Goal: Information Seeking & Learning: Compare options

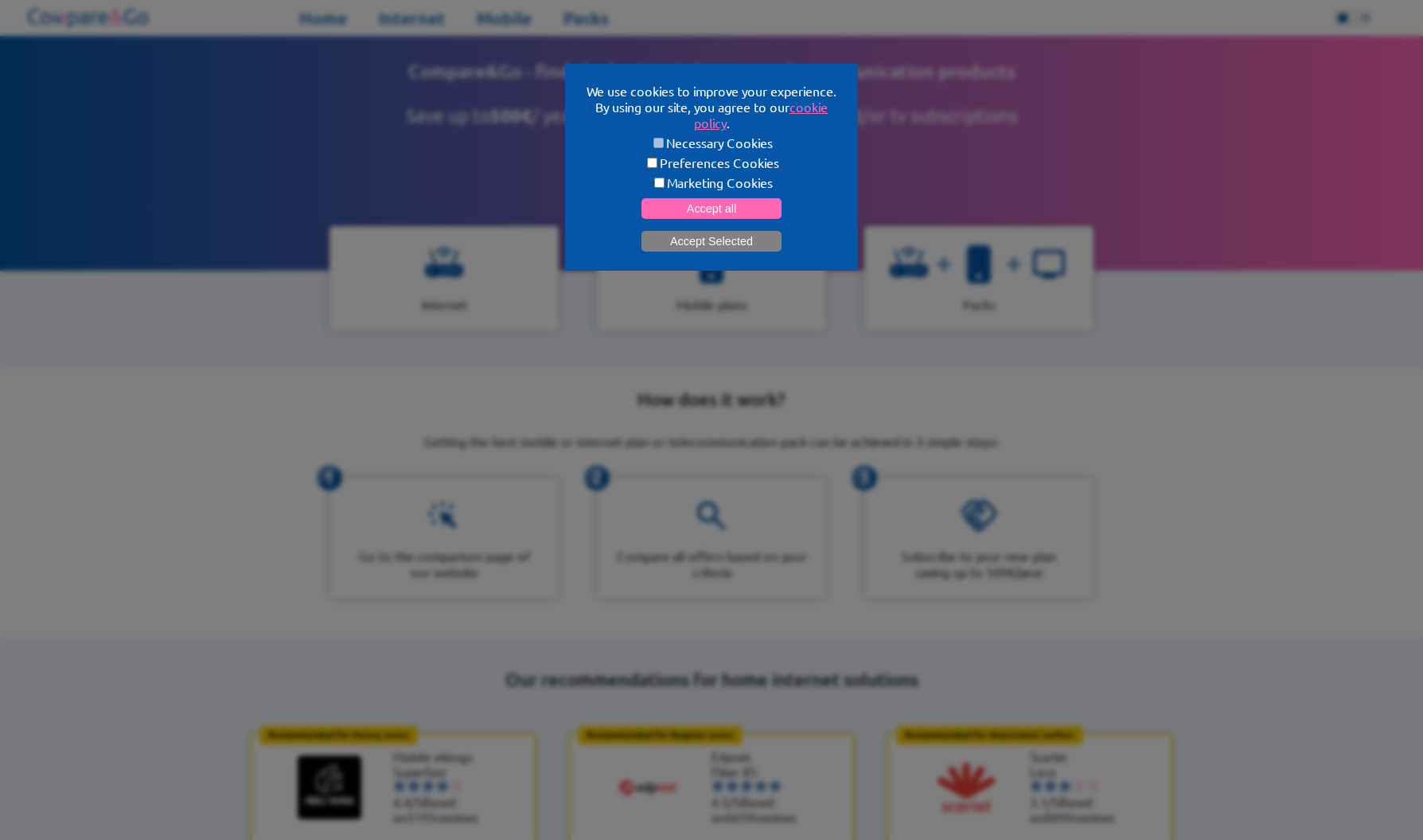
click at [745, 235] on button "Accept Selected" at bounding box center [711, 241] width 140 height 20
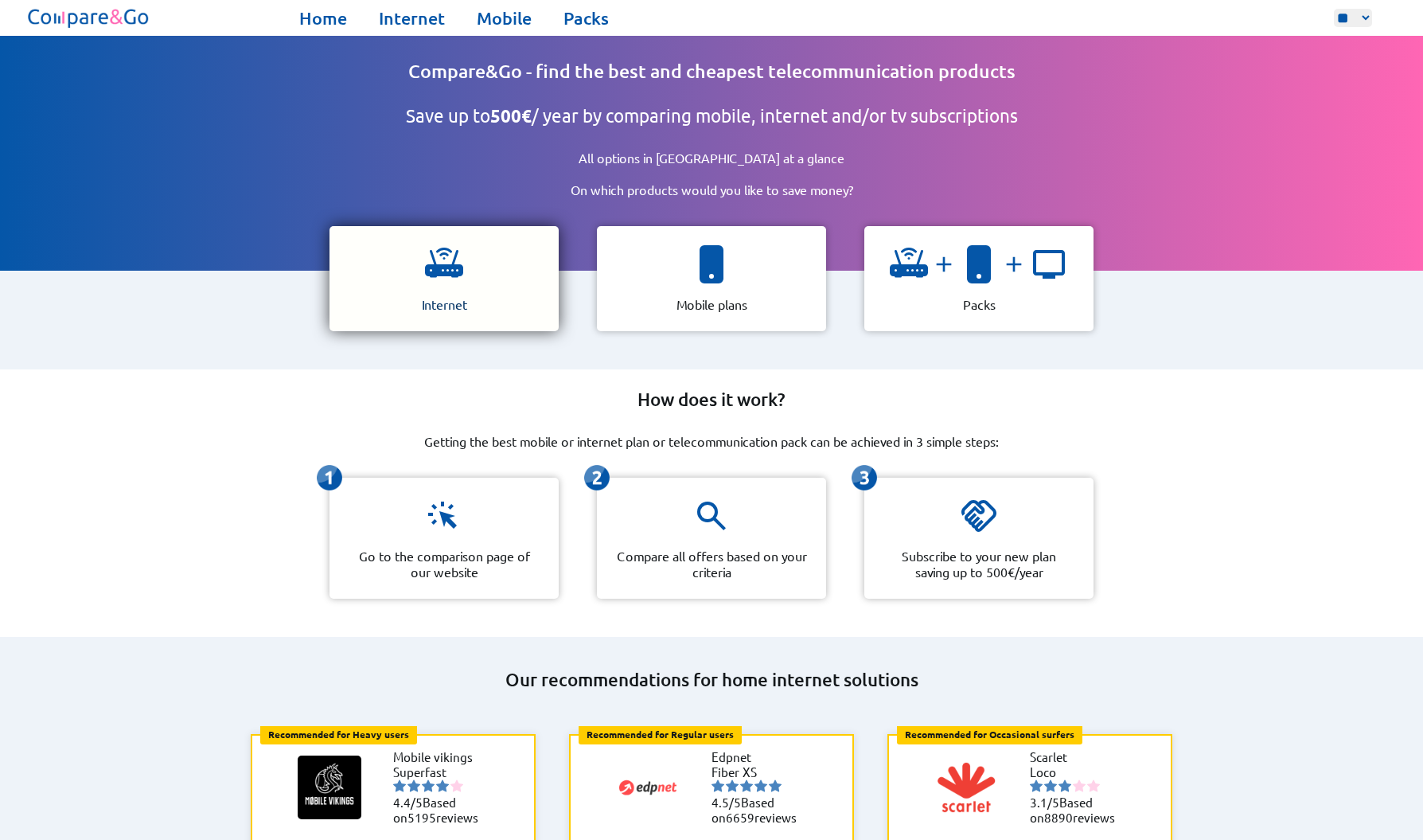
click at [433, 314] on div "Internet" at bounding box center [444, 278] width 229 height 105
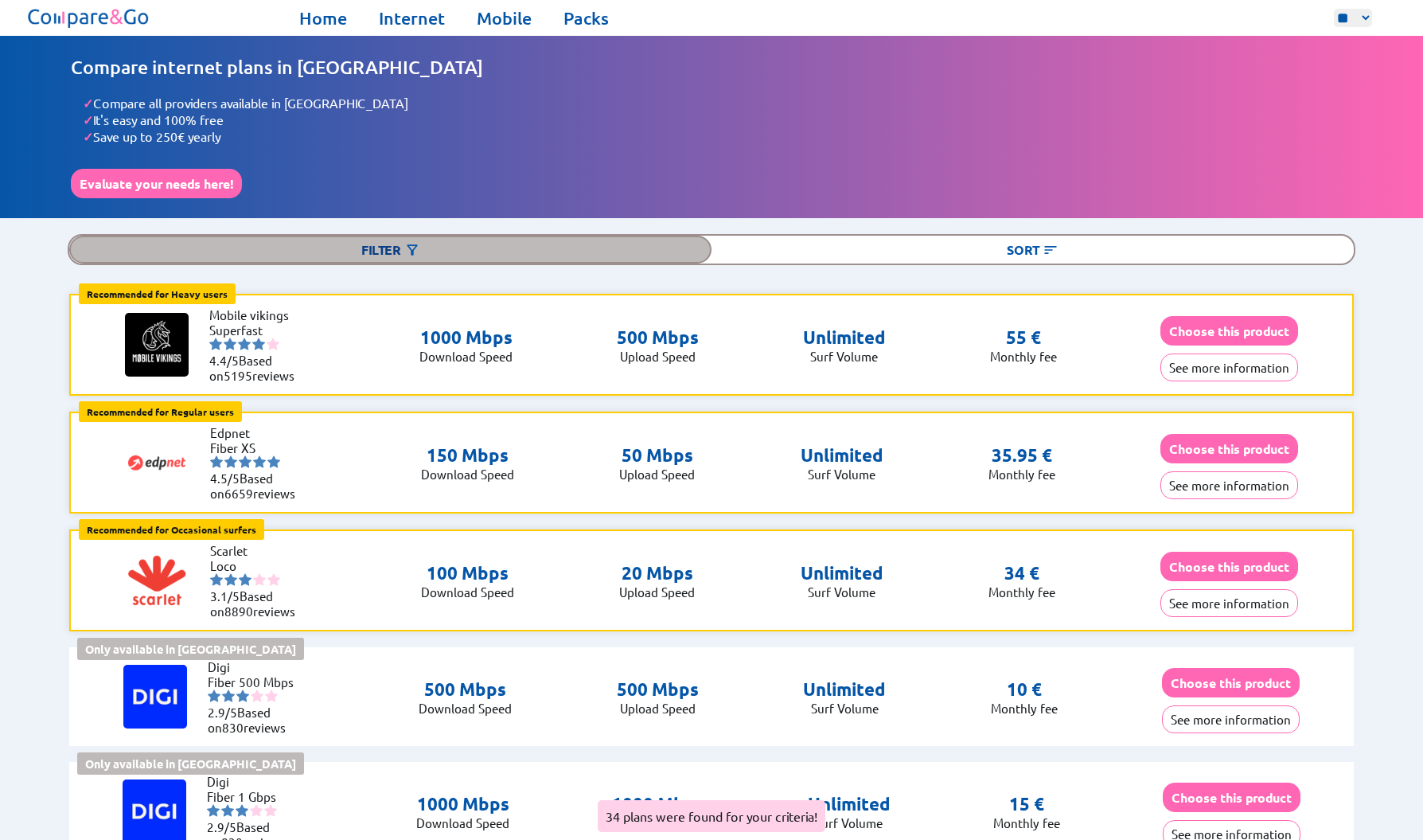
click at [456, 246] on div "Filter" at bounding box center [390, 249] width 643 height 28
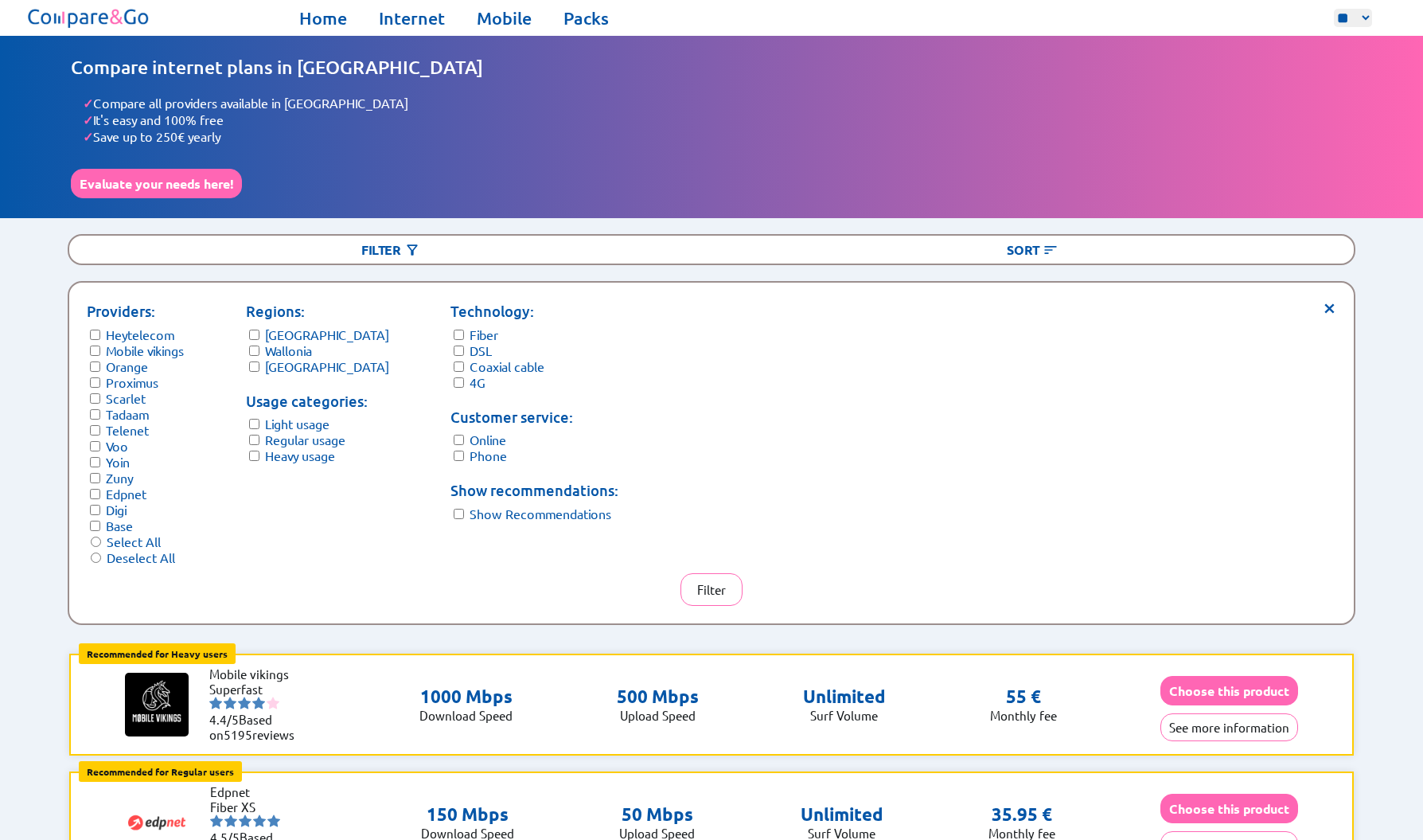
click at [277, 342] on label "Wallonia" at bounding box center [288, 350] width 47 height 16
click at [277, 358] on label "[GEOGRAPHIC_DATA]" at bounding box center [327, 366] width 124 height 16
click at [470, 358] on label "Coaxial cable" at bounding box center [508, 366] width 75 height 16
click at [713, 573] on button "Filter" at bounding box center [712, 590] width 62 height 33
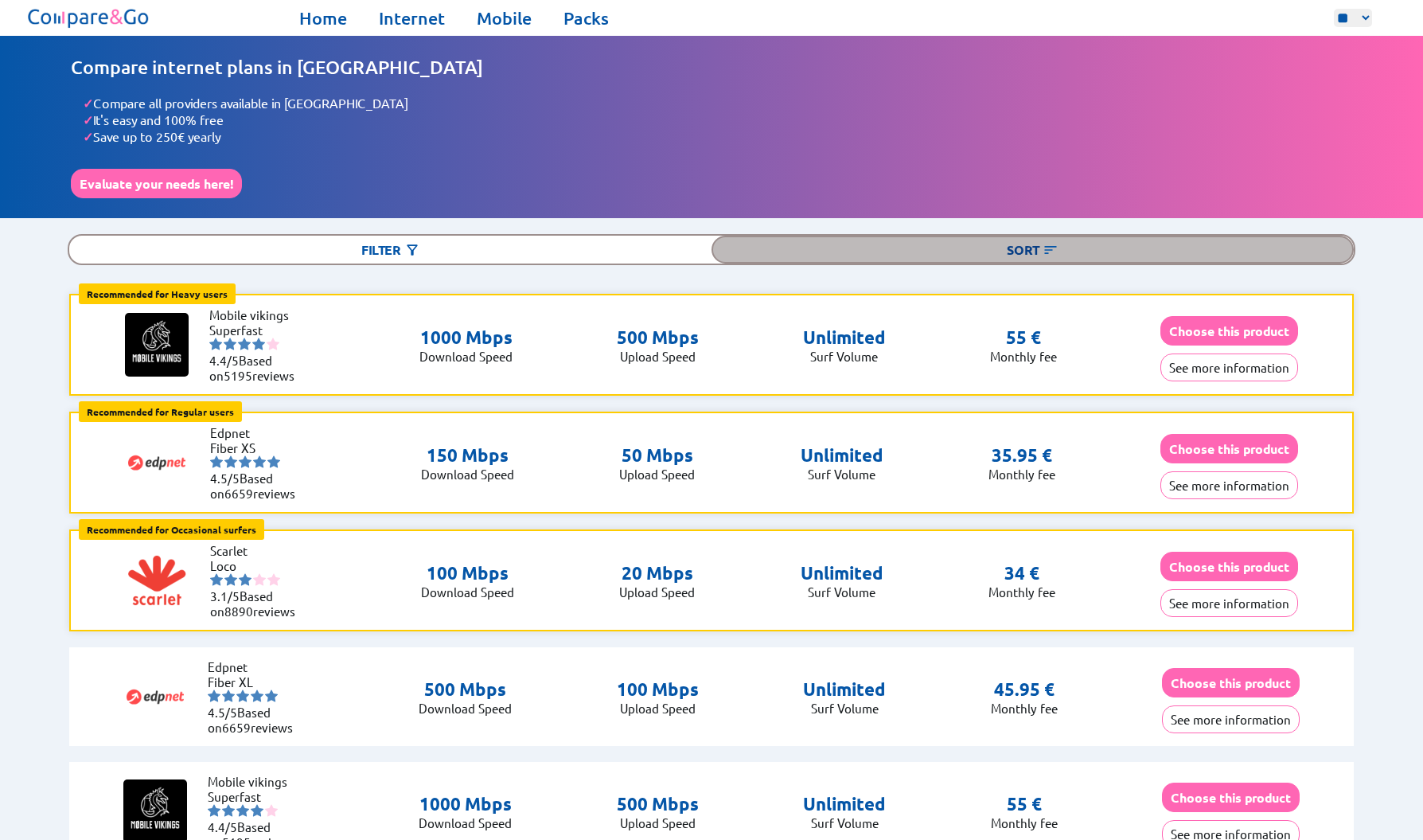
click at [1122, 236] on div "Sort" at bounding box center [1033, 249] width 643 height 28
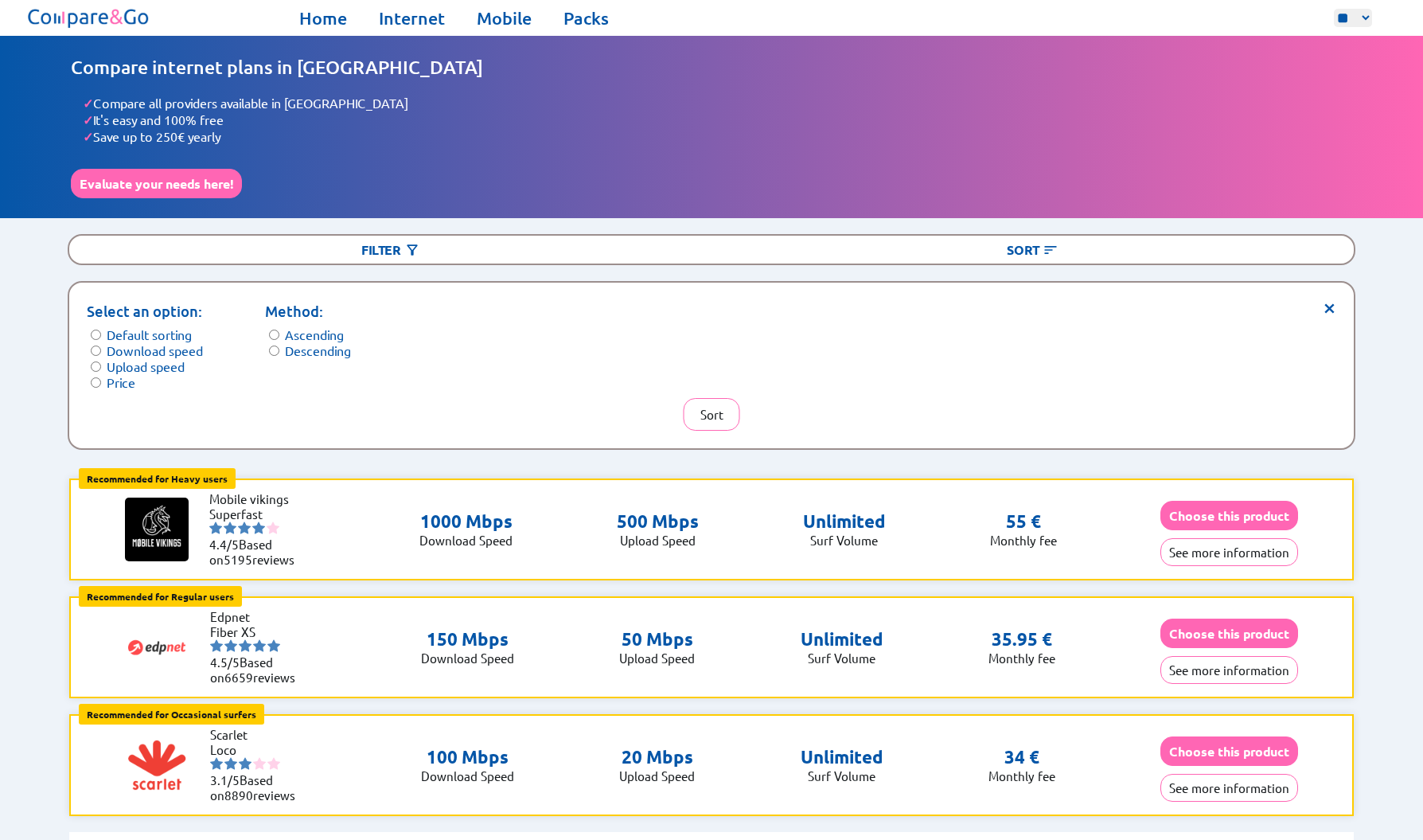
click at [117, 374] on label "Price" at bounding box center [121, 381] width 29 height 16
click at [695, 411] on button "Sort" at bounding box center [712, 414] width 57 height 33
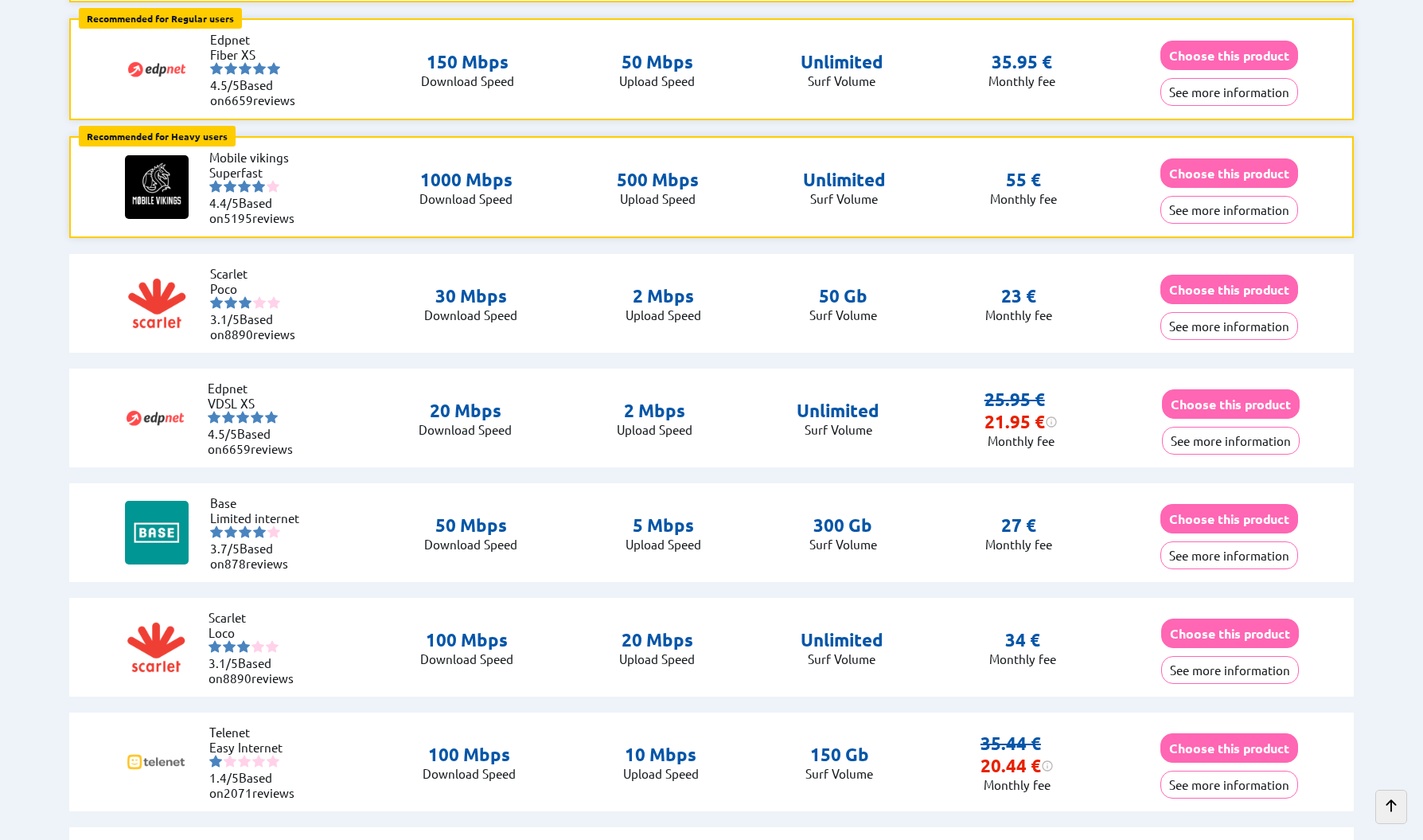
scroll to position [397, 0]
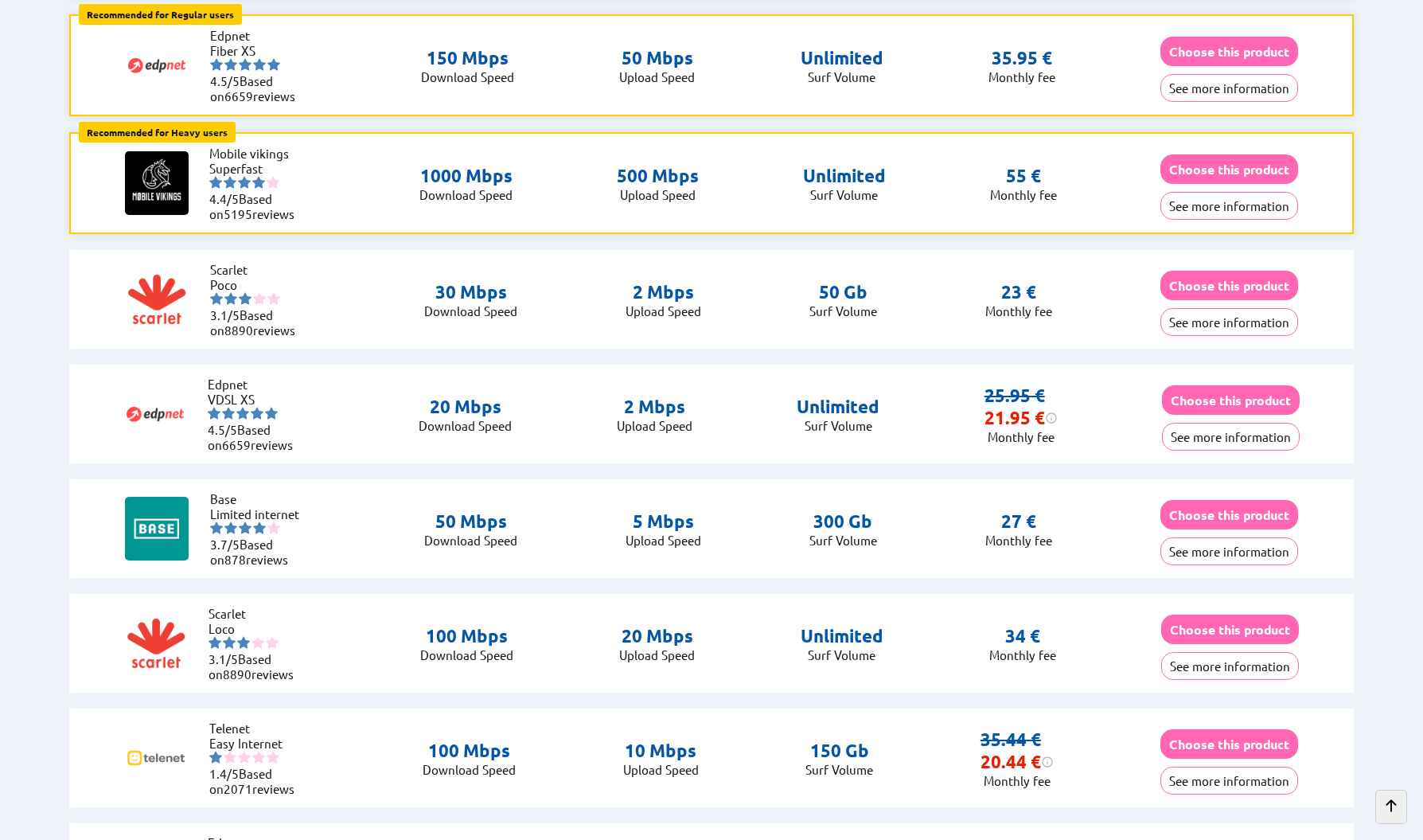
drag, startPoint x: 1407, startPoint y: 545, endPoint x: 1421, endPoint y: 701, distance: 156.6
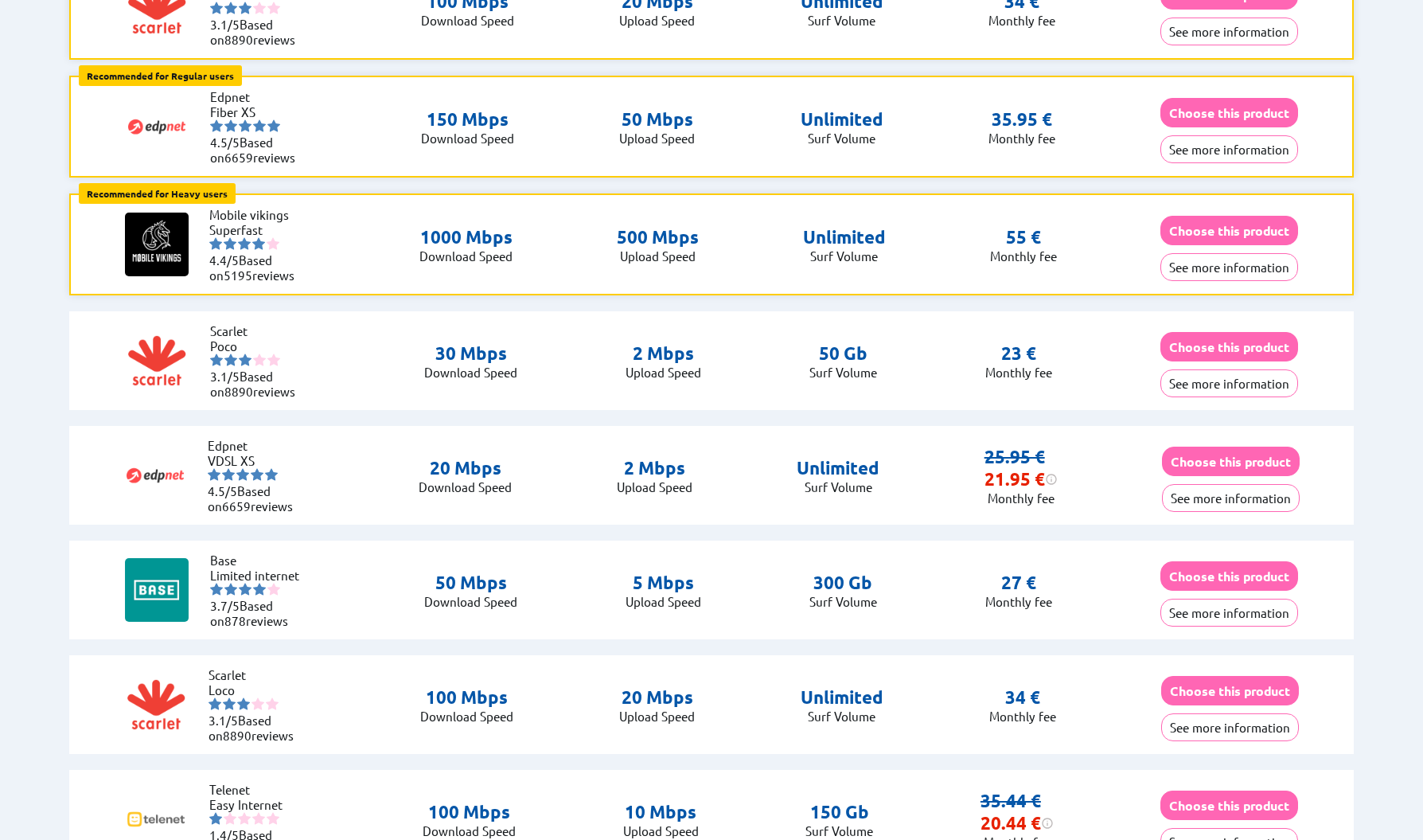
scroll to position [0, 0]
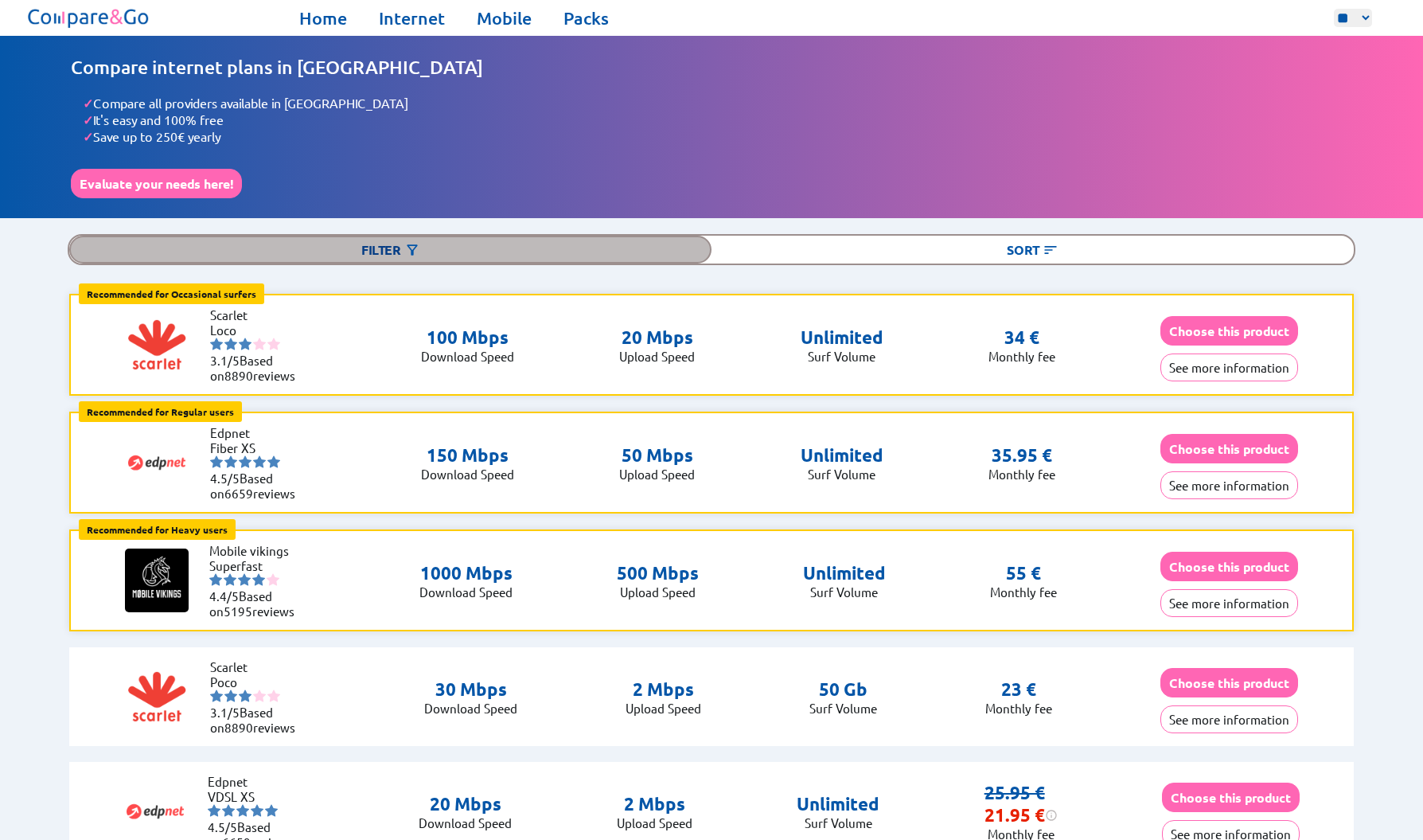
click at [404, 243] on div "Filter" at bounding box center [390, 249] width 643 height 28
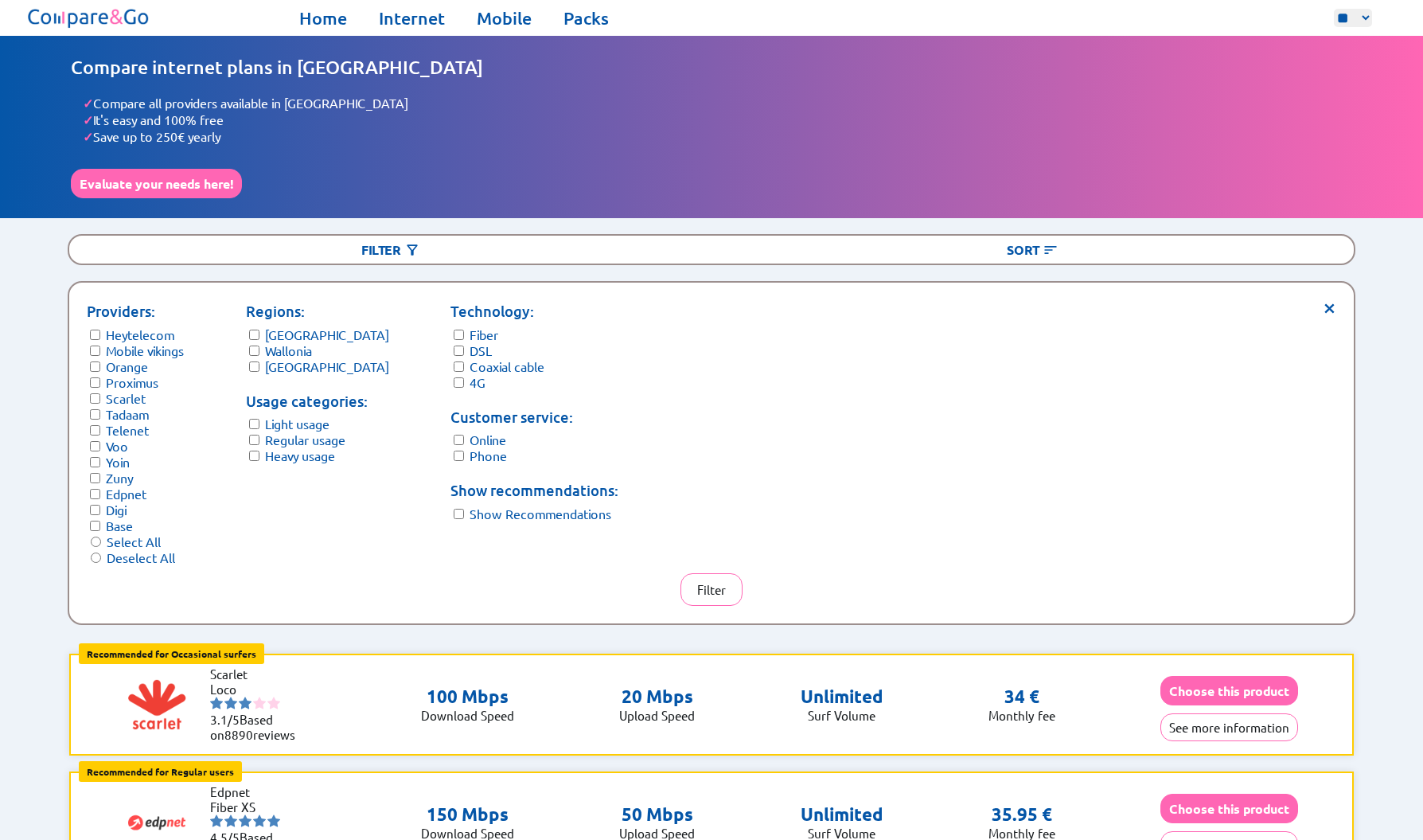
click at [451, 321] on form "Technology: Fiber DSL Coaxial cable 4G" at bounding box center [535, 345] width 168 height 90
click at [710, 573] on button "Filter" at bounding box center [712, 590] width 62 height 33
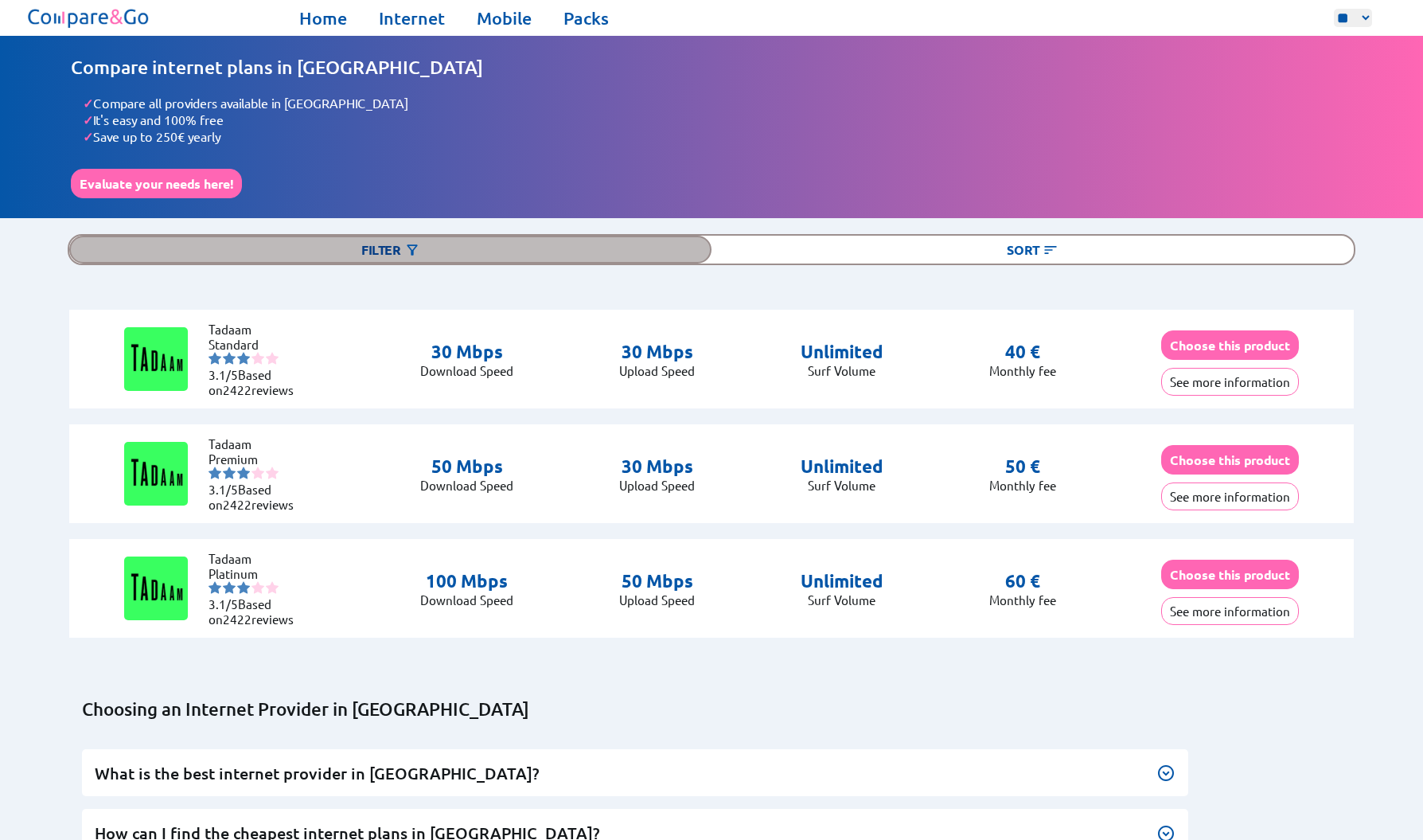
click at [529, 246] on div "Filter" at bounding box center [390, 249] width 643 height 28
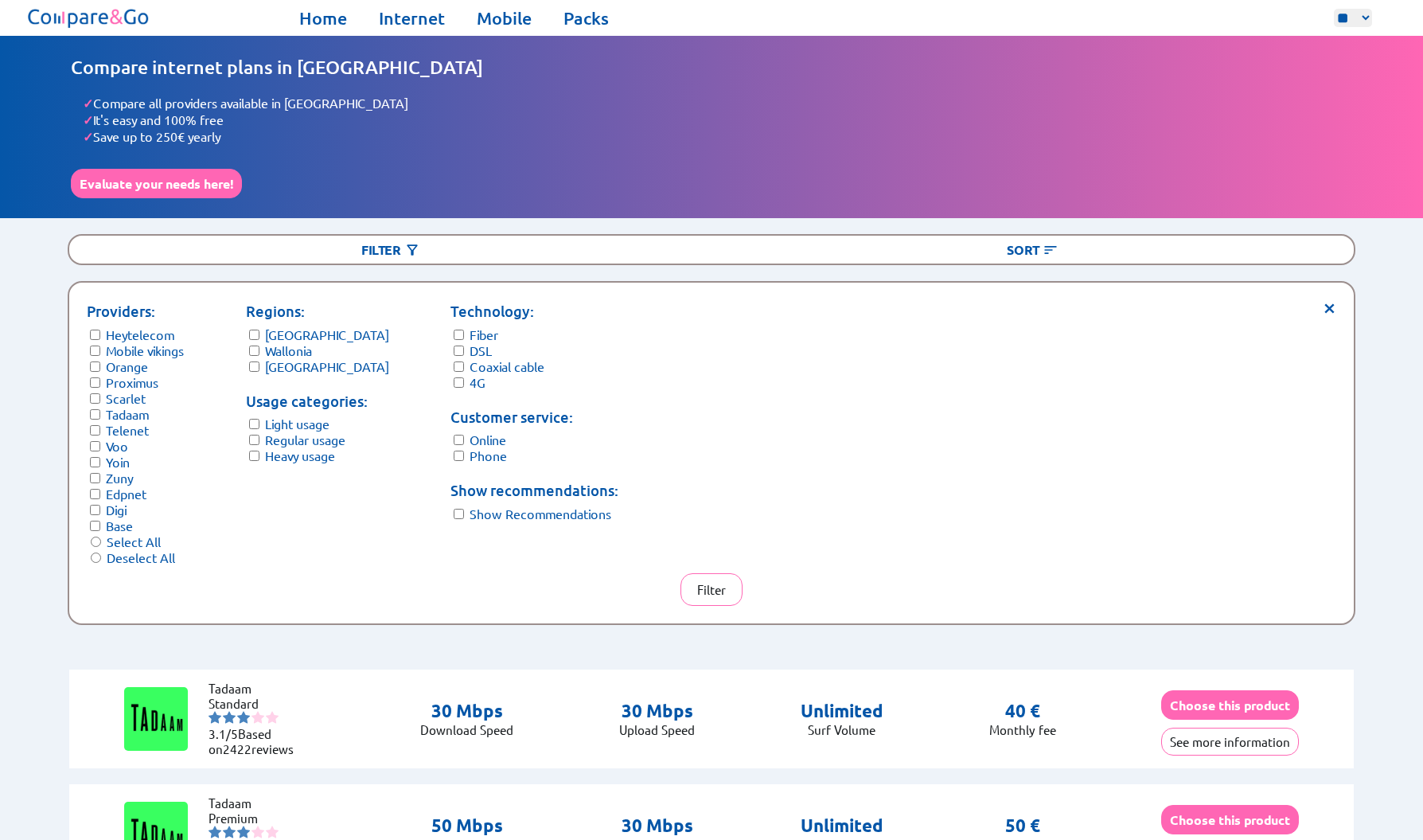
click at [470, 327] on label "Fiber" at bounding box center [485, 334] width 29 height 16
click at [720, 573] on button "Filter" at bounding box center [712, 590] width 62 height 33
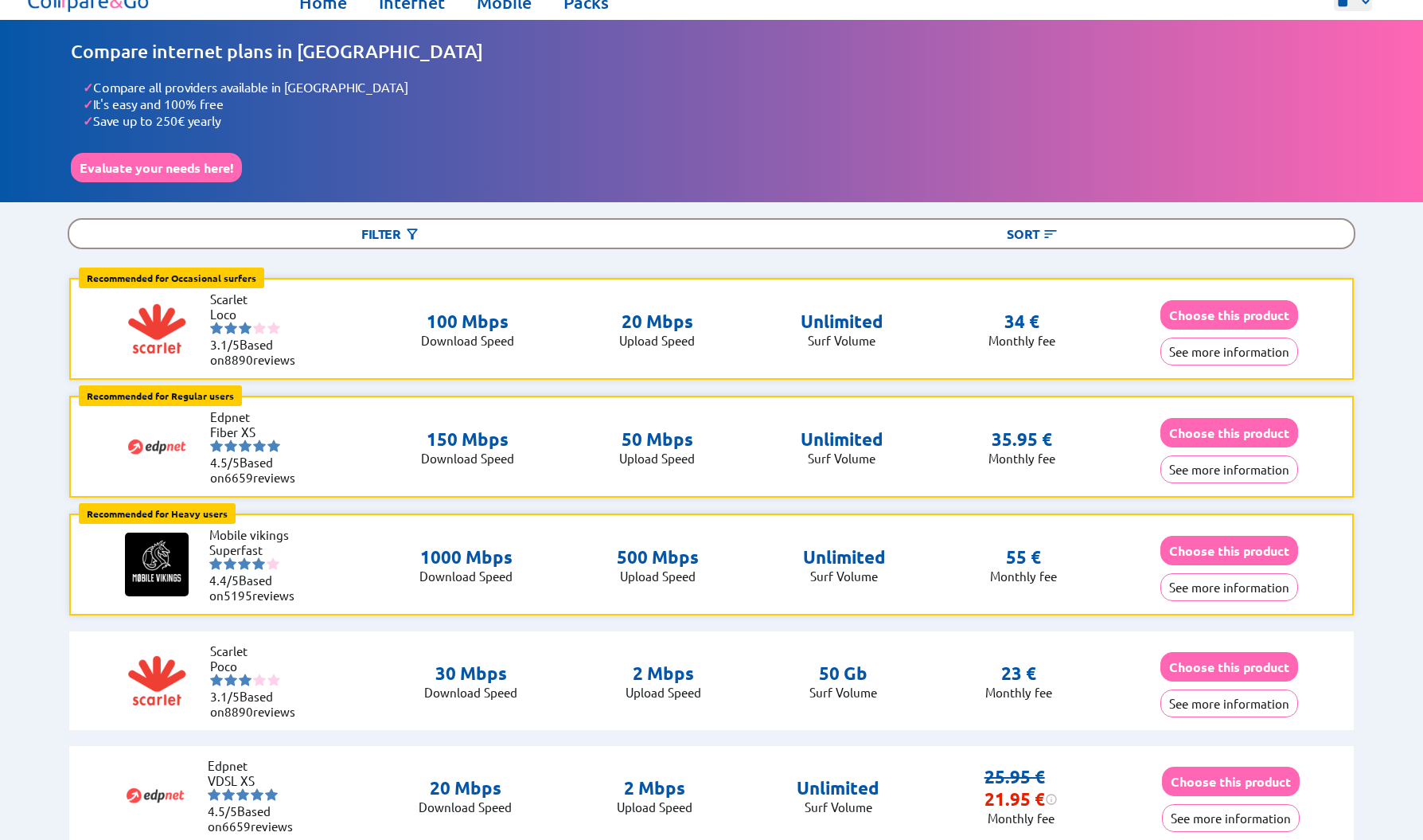
scroll to position [33, 0]
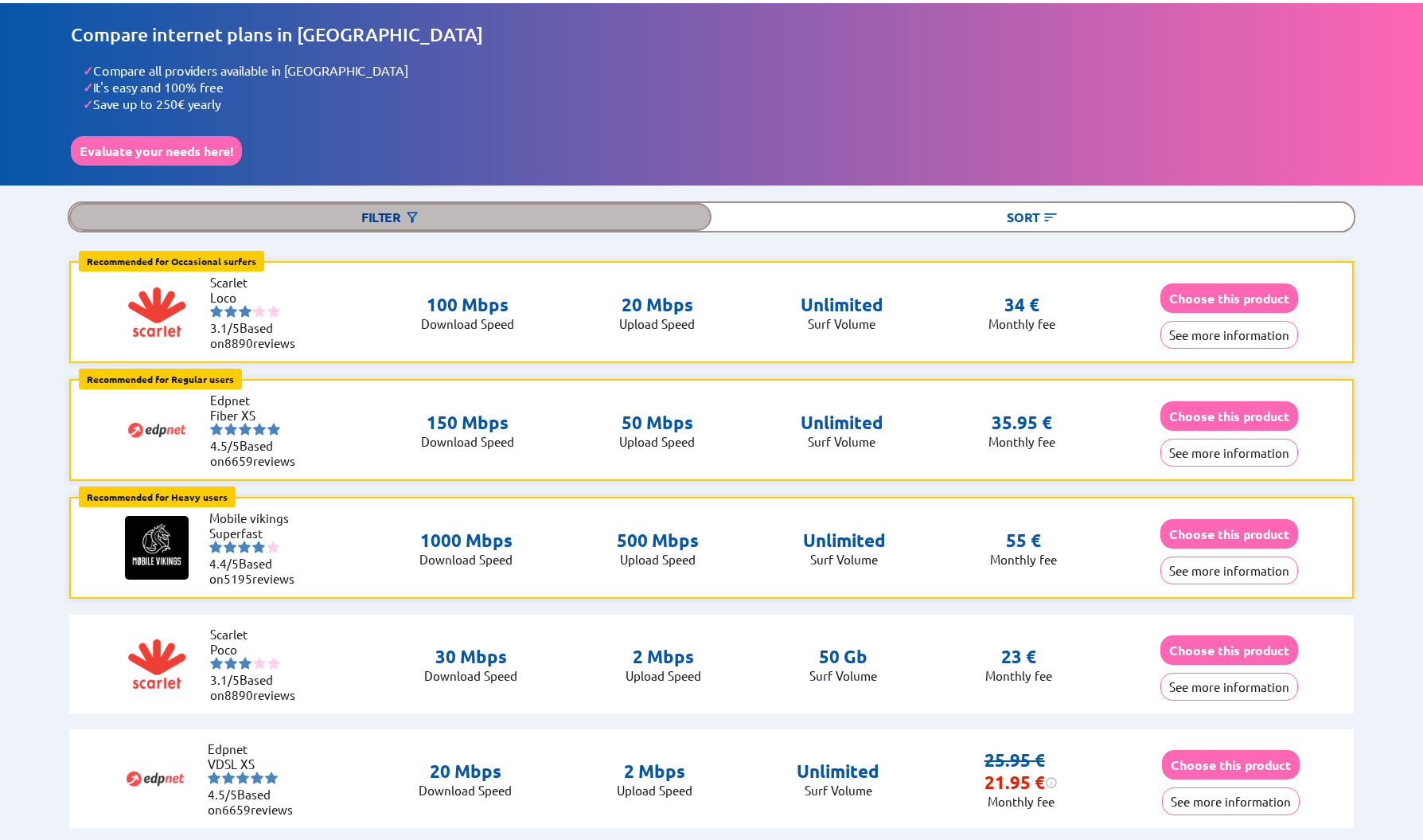
click at [300, 214] on div "Filter" at bounding box center [390, 217] width 643 height 28
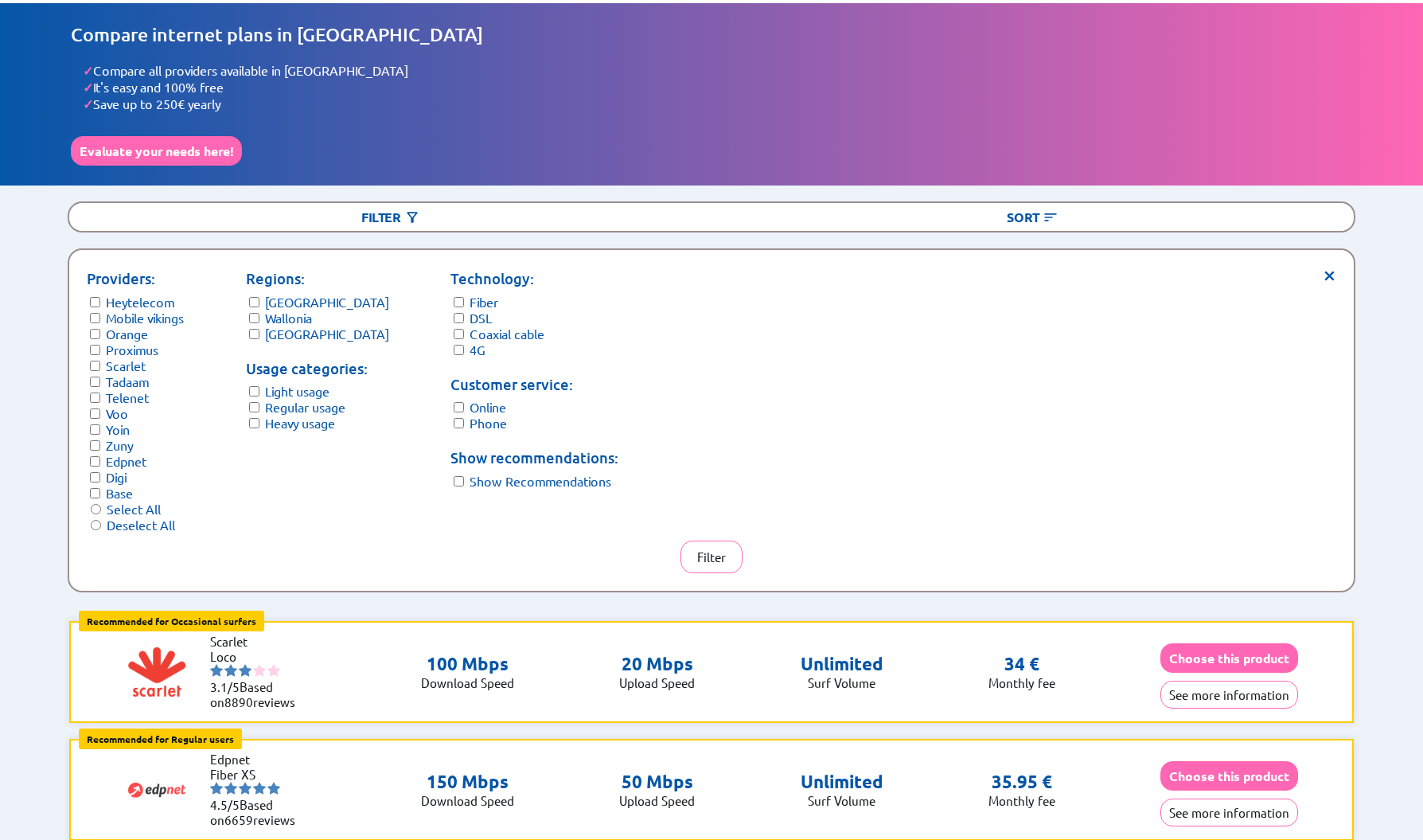
click at [1338, 262] on div "× Providers: Heytelecom Mobile vikings Orange Proximus Scarlet Tadaam Telenet V…" at bounding box center [712, 420] width 1285 height 341
click at [1332, 268] on span "×" at bounding box center [1330, 274] width 13 height 12
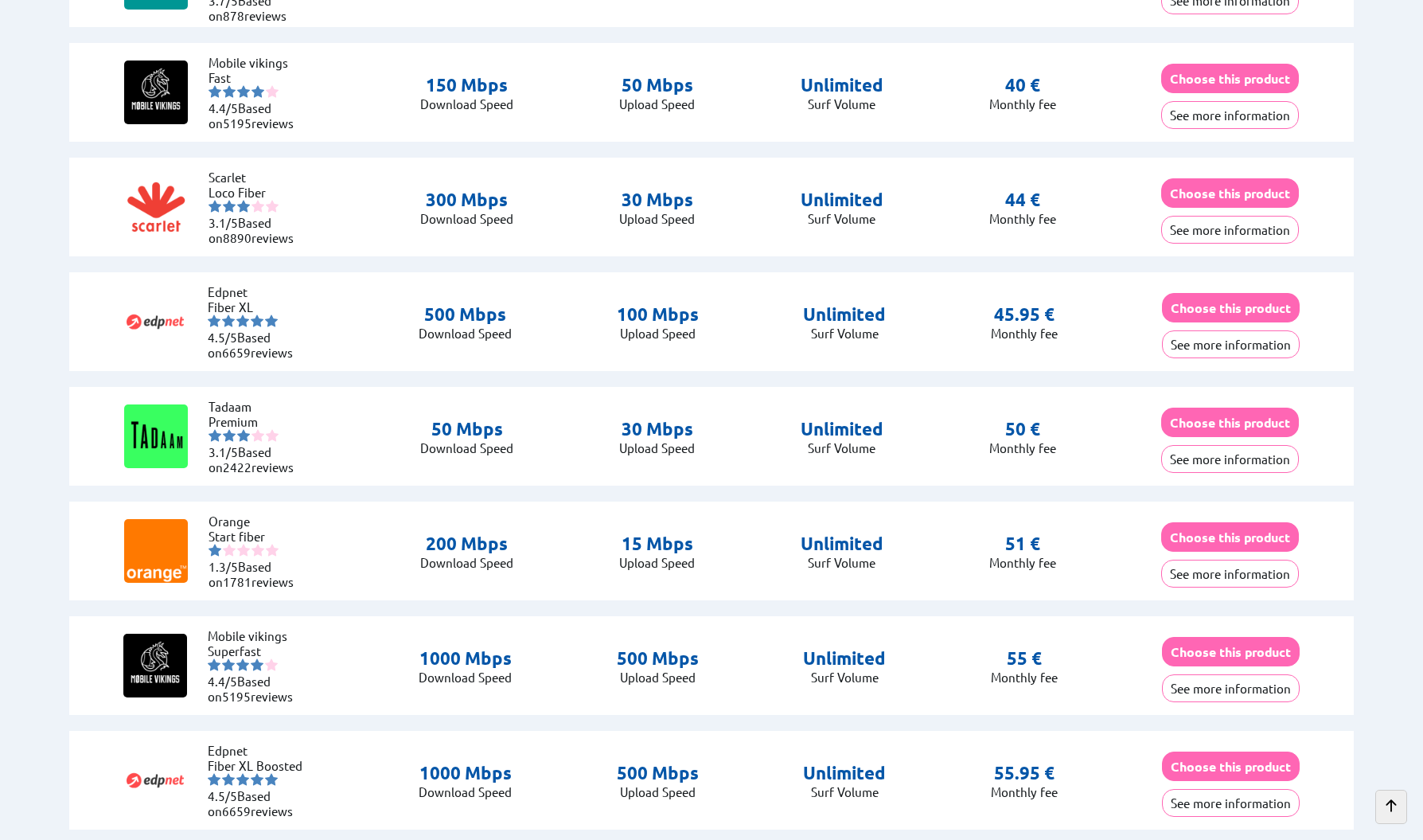
scroll to position [1897, 0]
